Goal: Task Accomplishment & Management: Manage account settings

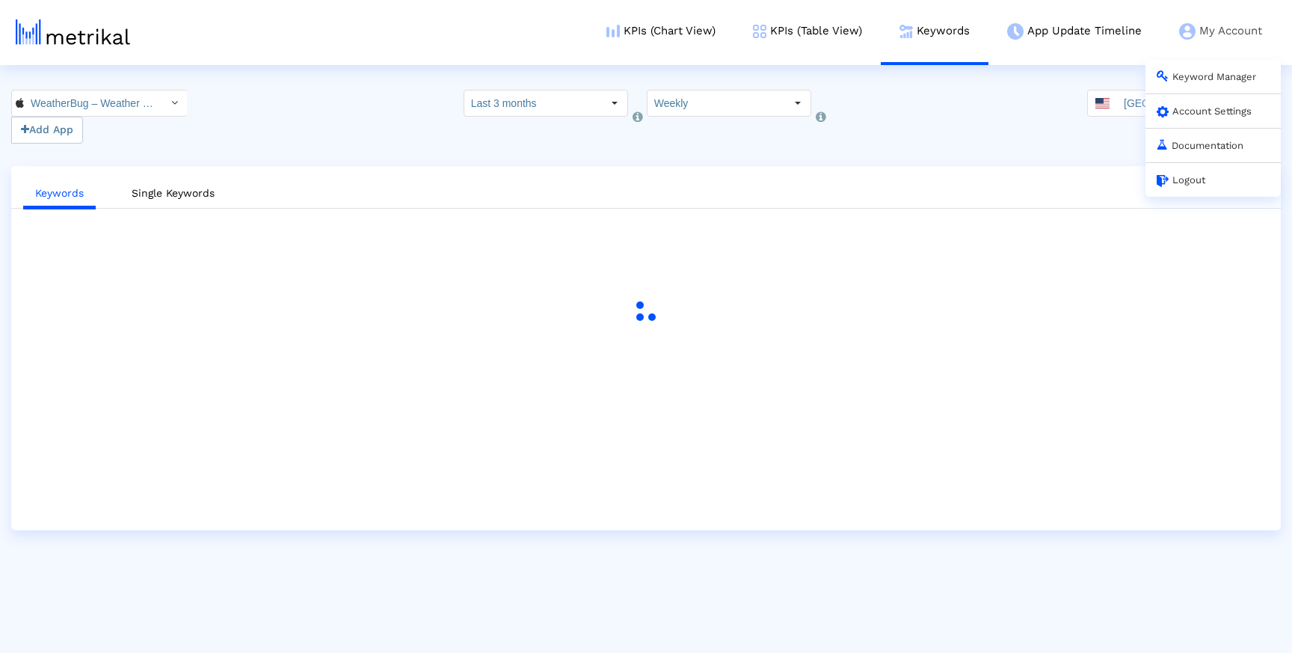
click at [1176, 189] on div "Logout" at bounding box center [1212, 179] width 135 height 34
click at [1198, 175] on link "Logout" at bounding box center [1180, 179] width 49 height 11
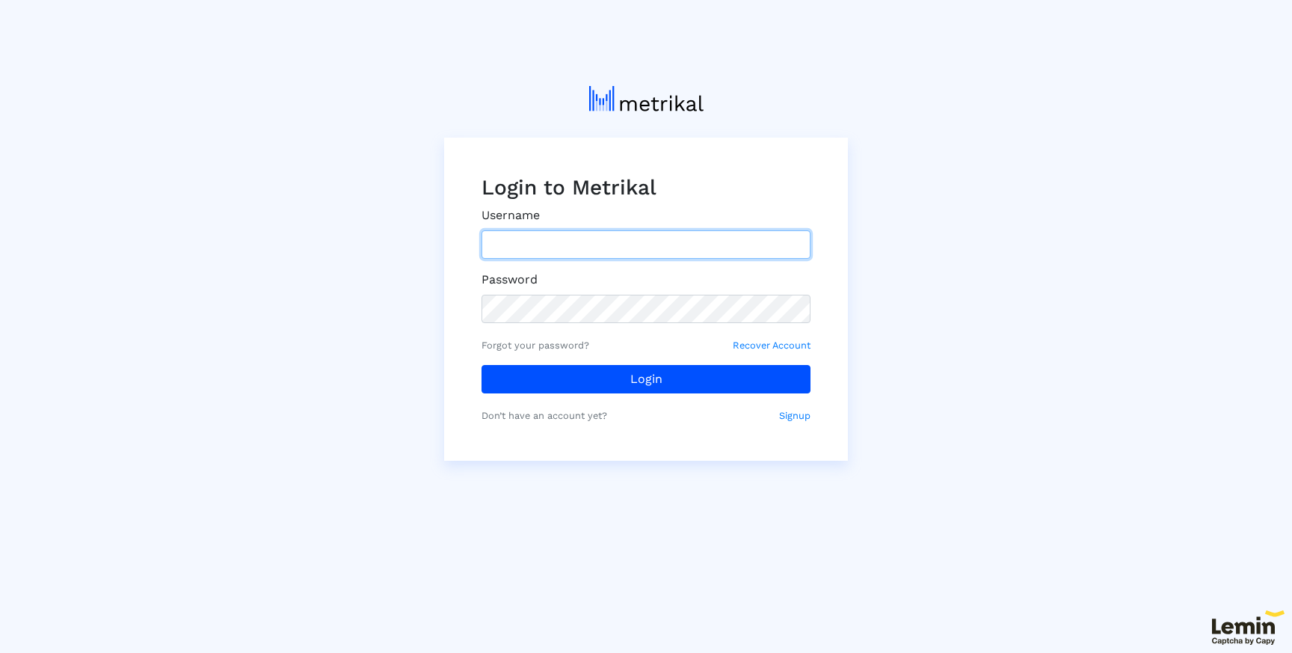
click at [629, 244] on input "text" at bounding box center [645, 244] width 329 height 28
type input "[EMAIL_ADDRESS][DOMAIN_NAME]"
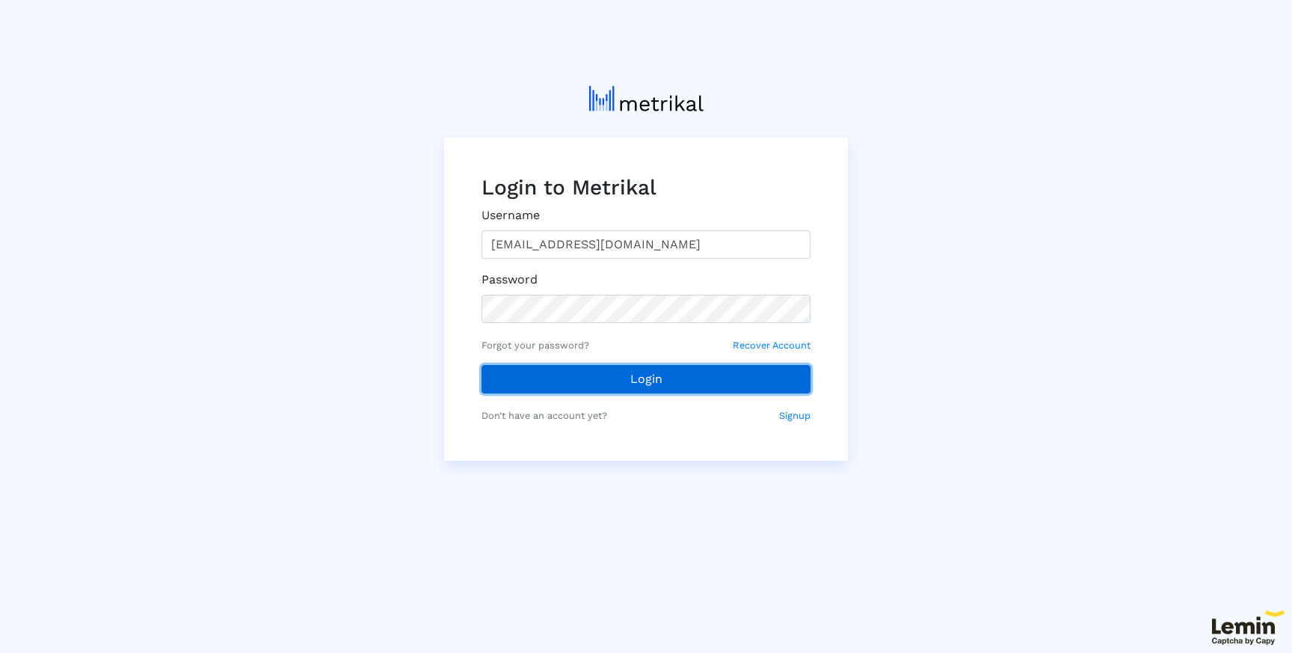
click at [531, 374] on button "Login" at bounding box center [645, 379] width 329 height 28
